Goal: Transaction & Acquisition: Purchase product/service

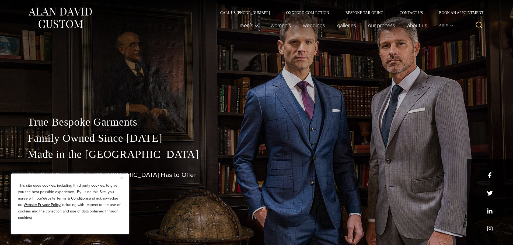
click at [122, 179] on img "Close" at bounding box center [121, 178] width 2 height 2
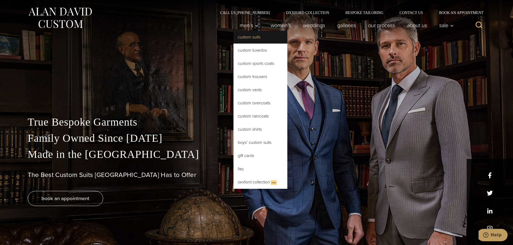
click at [249, 38] on link "Custom Suits" at bounding box center [261, 37] width 54 height 13
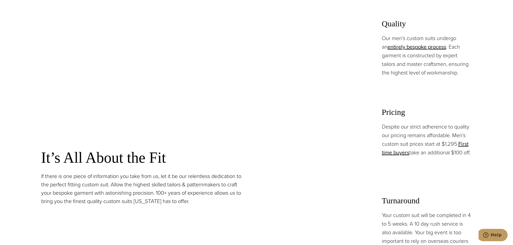
scroll to position [485, 0]
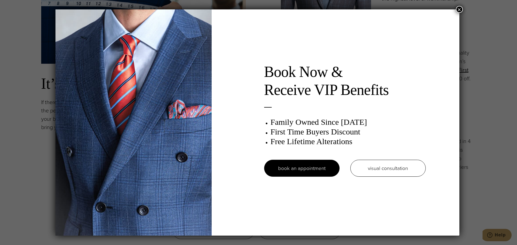
click at [460, 11] on button "×" at bounding box center [459, 9] width 7 height 7
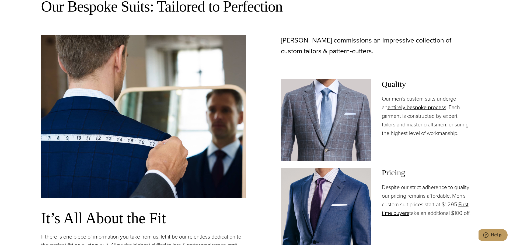
scroll to position [377, 0]
